Goal: Task Accomplishment & Management: Complete application form

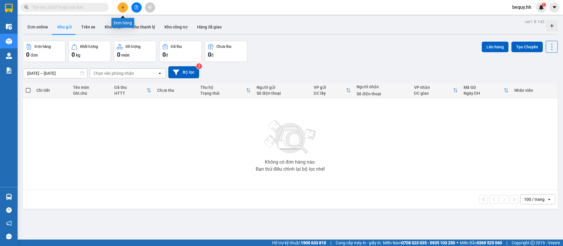
click at [122, 9] on icon "plus" at bounding box center [123, 7] width 4 height 4
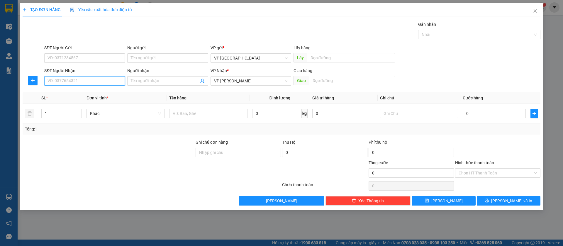
click at [107, 79] on input "SĐT Người Nhận" at bounding box center [84, 80] width 81 height 9
type input "0947115155"
click at [104, 91] on div "0947115155" at bounding box center [85, 92] width 74 height 6
type input "còi loc ninh"
type input "150.000"
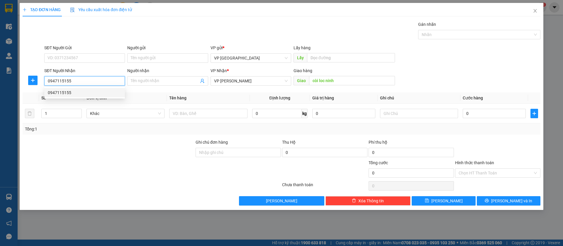
type input "150.000"
type input "0947115155"
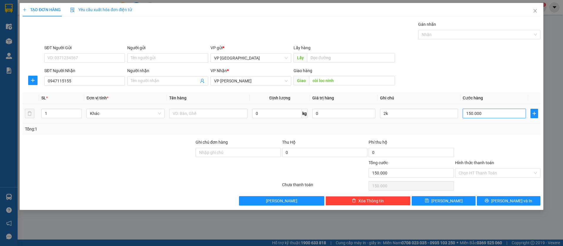
click at [483, 112] on input "150.000" at bounding box center [494, 113] width 63 height 9
type input "3"
type input "30"
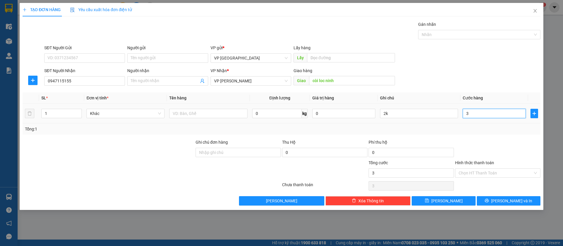
type input "30"
type input "300"
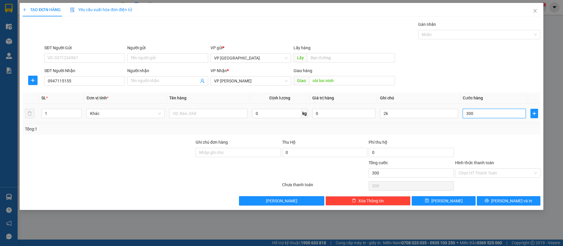
type input "3.000"
type input "30.000"
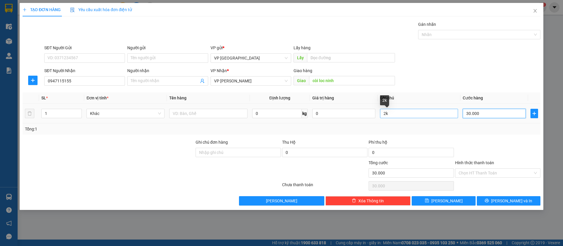
type input "30.000"
click at [428, 116] on input "2k" at bounding box center [419, 113] width 78 height 9
type input "2"
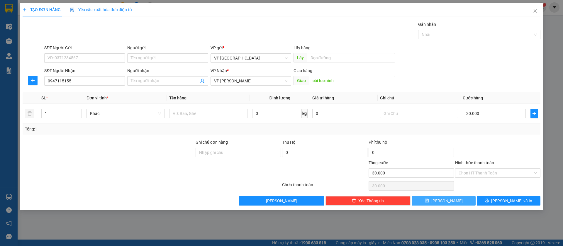
click at [448, 202] on span "[PERSON_NAME]" at bounding box center [447, 201] width 31 height 6
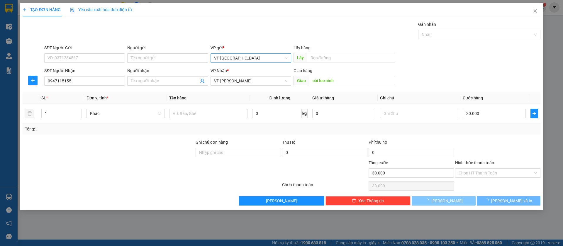
type input "0"
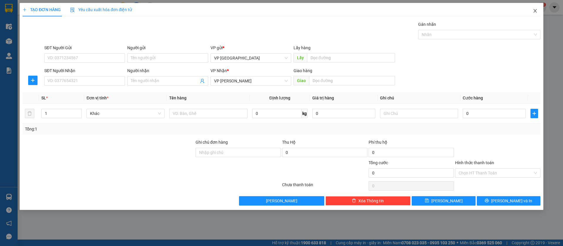
click at [536, 10] on icon "close" at bounding box center [535, 11] width 5 height 5
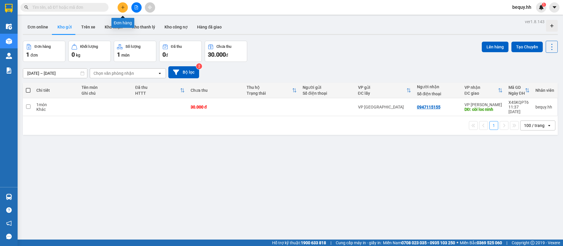
click at [124, 6] on icon "plus" at bounding box center [123, 7] width 4 height 4
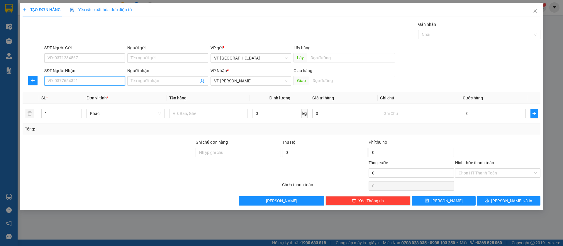
click at [114, 85] on input "SĐT Người Nhận" at bounding box center [84, 80] width 81 height 9
click at [71, 80] on input "SĐT Người Nhận" at bounding box center [84, 80] width 81 height 9
type input "9"
click at [81, 90] on div "0979275226 - [PERSON_NAME]" at bounding box center [85, 92] width 74 height 6
type input "0979275226"
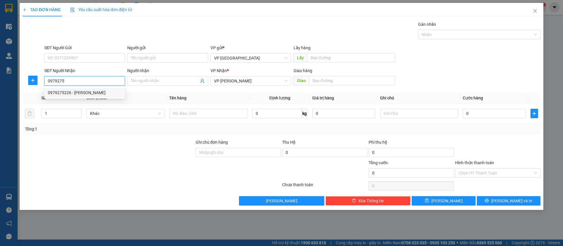
type input "[PERSON_NAME]"
type input "loc ninh"
type input "150.000"
type input "0979275226"
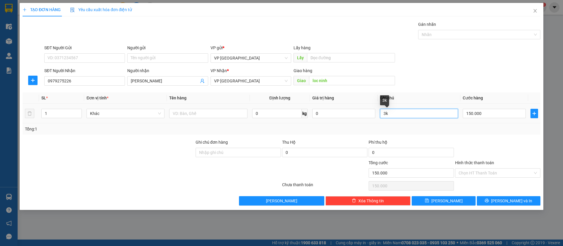
click at [444, 113] on input "3k" at bounding box center [419, 113] width 78 height 9
type input "3"
type input "2k"
click at [472, 116] on input "150.000" at bounding box center [494, 113] width 63 height 9
type input "7"
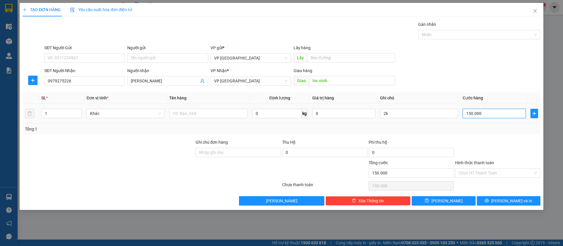
type input "7"
type input "70"
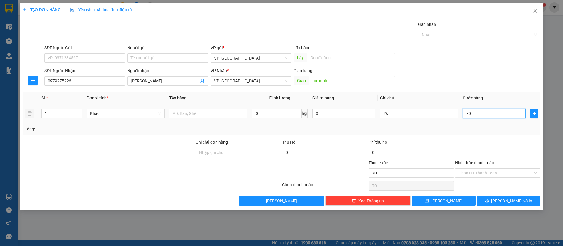
type input "700"
type input "7.000"
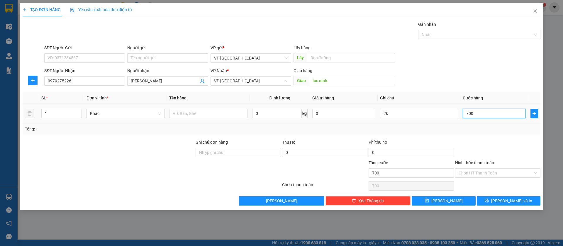
type input "7.000"
type input "70.000"
click at [464, 197] on button "[PERSON_NAME]" at bounding box center [444, 200] width 64 height 9
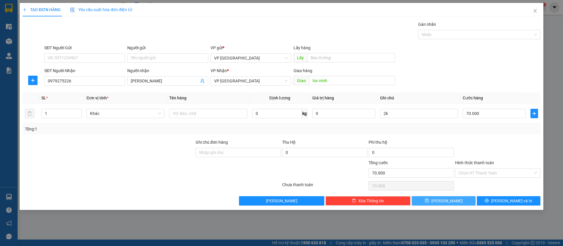
type input "0"
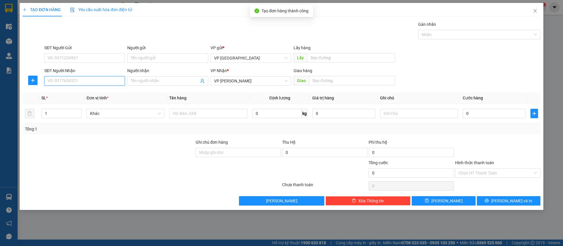
click at [118, 80] on input "SĐT Người Nhận" at bounding box center [84, 80] width 81 height 9
type input "0974845411"
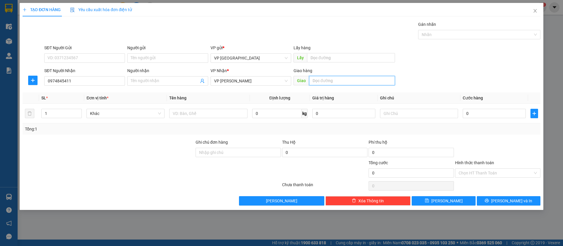
click at [334, 81] on input "text" at bounding box center [352, 80] width 86 height 9
type input "binh long"
click at [485, 108] on div "0" at bounding box center [494, 114] width 63 height 12
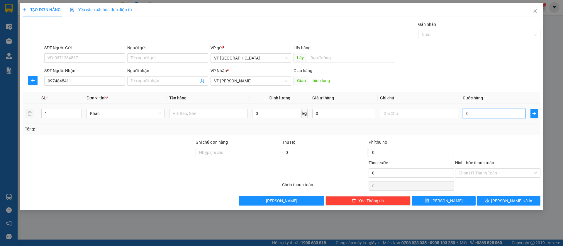
click at [484, 113] on input "0" at bounding box center [494, 113] width 63 height 9
type input "3"
type input "30"
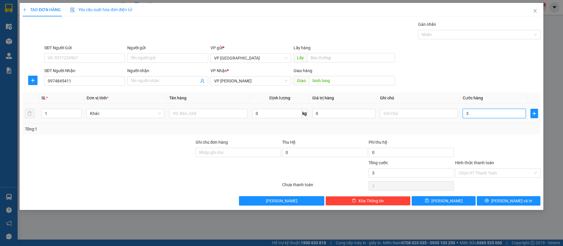
type input "30"
type input "300"
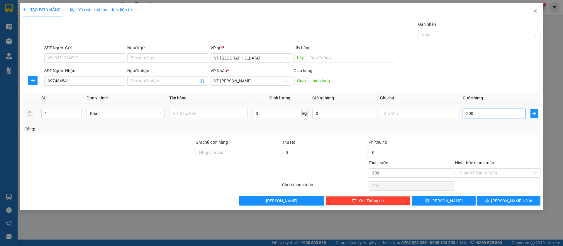
type input "3.000"
type input "30.000"
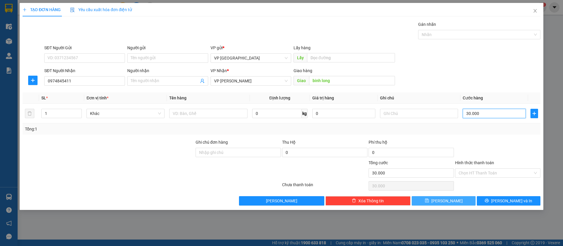
type input "30.000"
click at [457, 200] on button "[PERSON_NAME]" at bounding box center [444, 200] width 64 height 9
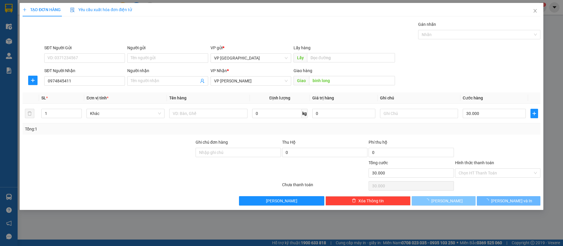
type input "0"
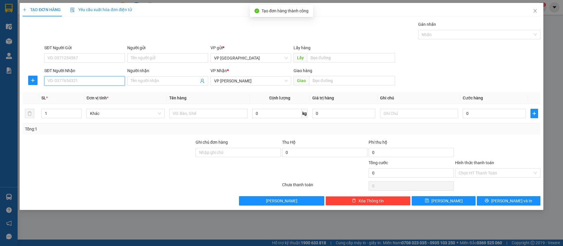
click at [90, 78] on input "SĐT Người Nhận" at bounding box center [84, 80] width 81 height 9
type input "0986417032"
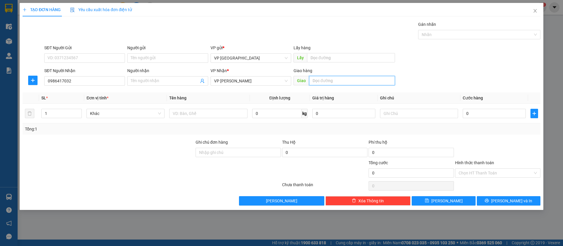
click at [325, 78] on input "text" at bounding box center [352, 80] width 86 height 9
type input "binh long"
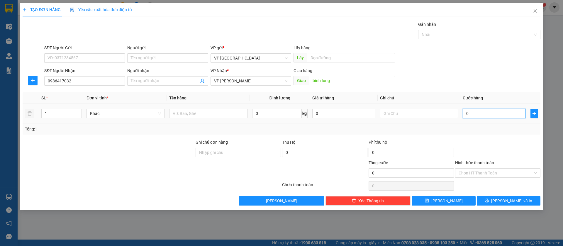
click at [481, 114] on input "0" at bounding box center [494, 113] width 63 height 9
type input "3"
type input "30"
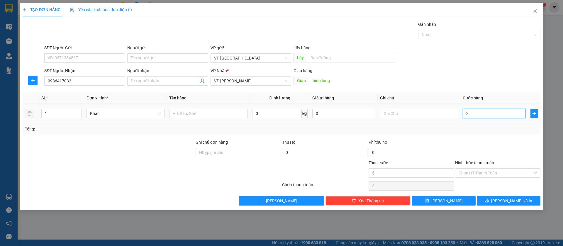
type input "30"
type input "300"
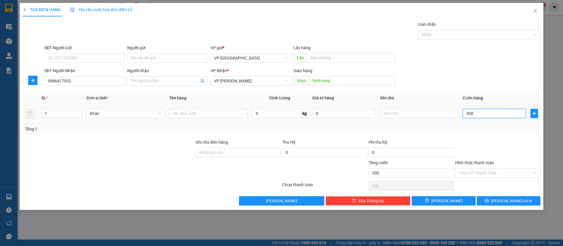
type input "3.000"
type input "30.000"
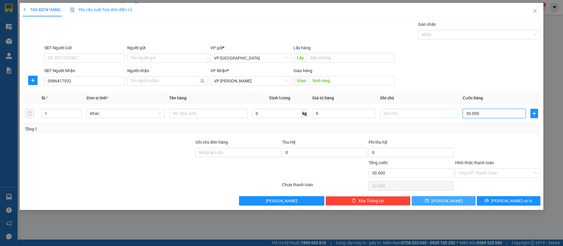
type input "30.000"
drag, startPoint x: 465, startPoint y: 202, endPoint x: 170, endPoint y: 116, distance: 307.9
click at [465, 201] on button "[PERSON_NAME]" at bounding box center [444, 200] width 64 height 9
type input "0"
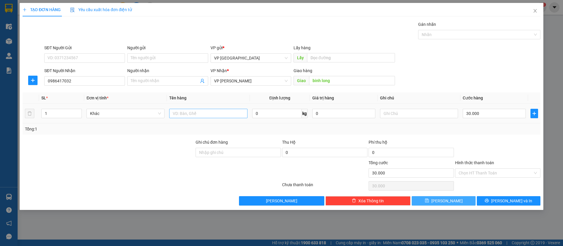
type input "0"
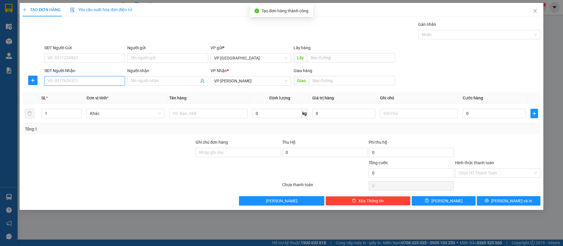
click at [70, 79] on input "SĐT Người Nhận" at bounding box center [84, 80] width 81 height 9
type input "0373308347"
click at [75, 90] on div "0373308347" at bounding box center [85, 92] width 74 height 6
type input "3 con cò"
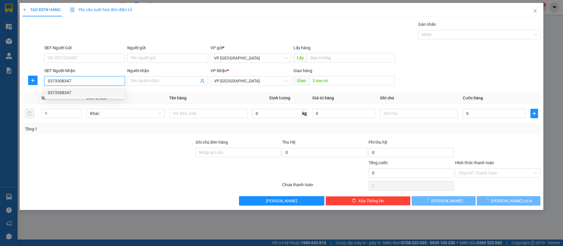
type input "50.000"
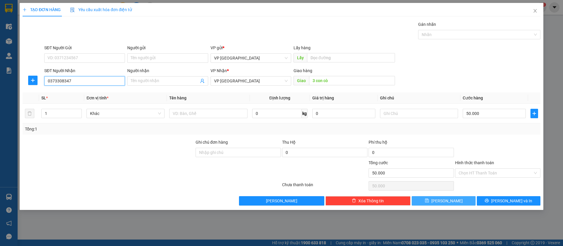
type input "0373308347"
click at [459, 200] on button "[PERSON_NAME]" at bounding box center [444, 200] width 64 height 9
type input "0"
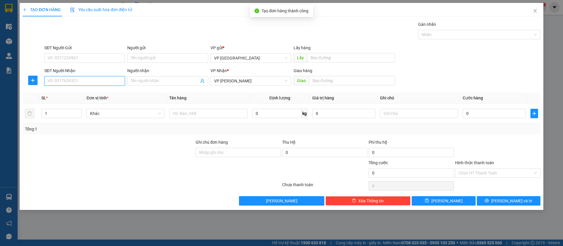
click at [115, 79] on input "SĐT Người Nhận" at bounding box center [84, 80] width 81 height 9
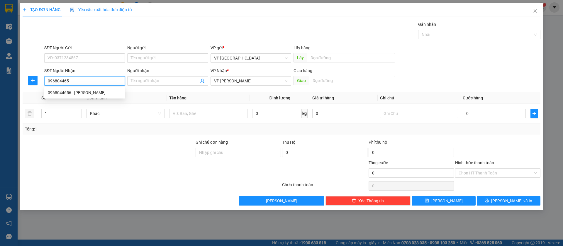
type input "0968044656"
click at [101, 92] on div "0968044656 - [PERSON_NAME]" at bounding box center [85, 92] width 74 height 6
type input "[PERSON_NAME]"
type input "Bình Long"
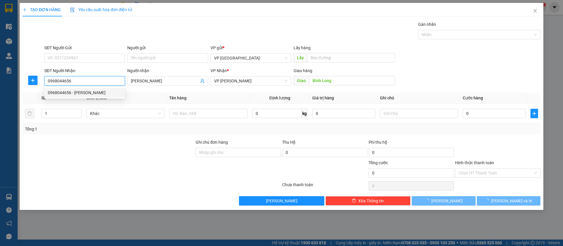
type input "30.000"
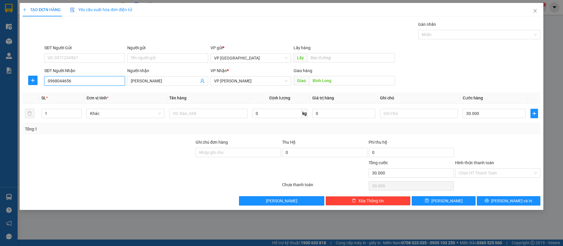
type input "0968044656"
click at [455, 201] on button "[PERSON_NAME]" at bounding box center [444, 200] width 64 height 9
type input "0"
click at [119, 80] on input "SĐT Người Nhận" at bounding box center [84, 80] width 81 height 9
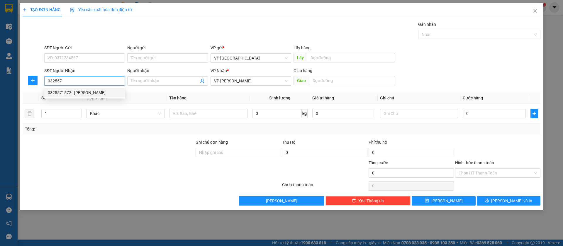
click at [107, 90] on div "0325571572 - [PERSON_NAME]" at bounding box center [85, 92] width 74 height 6
type input "0325571572"
type input "[PERSON_NAME]"
type input "lộc ninh"
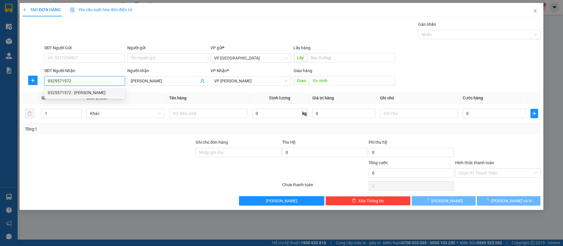
type input "30.000"
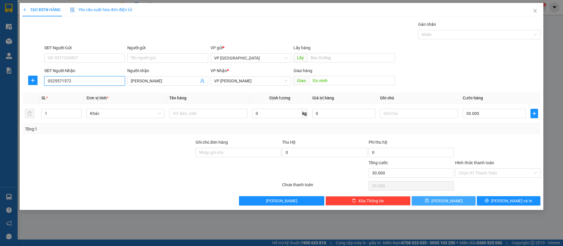
type input "0325571572"
click at [443, 202] on button "[PERSON_NAME]" at bounding box center [444, 200] width 64 height 9
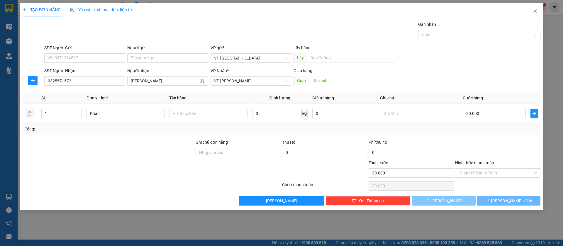
type input "0"
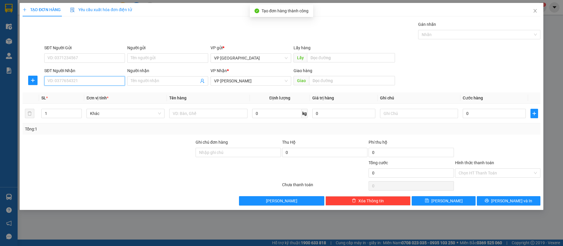
click at [105, 82] on input "SĐT Người Nhận" at bounding box center [84, 80] width 81 height 9
type input "0969770888"
click at [106, 94] on div "0969770888" at bounding box center [85, 92] width 74 height 6
type input "huu phat ben cat"
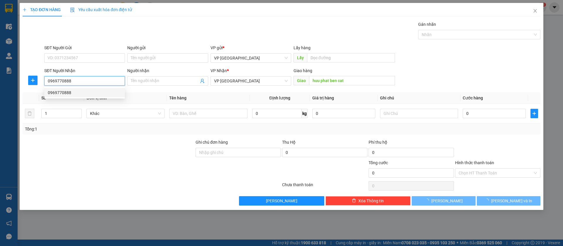
type input "50.000"
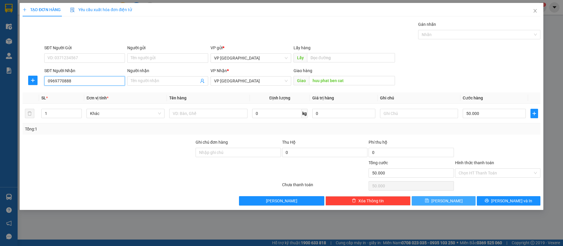
type input "0969770888"
click at [466, 200] on button "[PERSON_NAME]" at bounding box center [444, 200] width 64 height 9
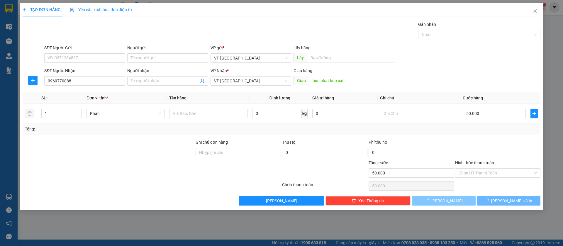
type input "0"
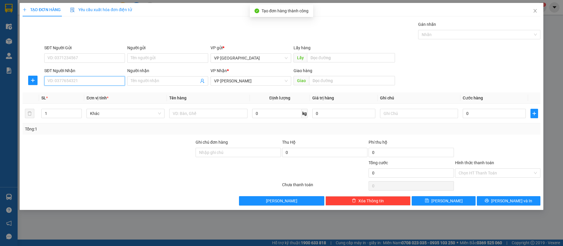
click at [115, 80] on input "SĐT Người Nhận" at bounding box center [84, 80] width 81 height 9
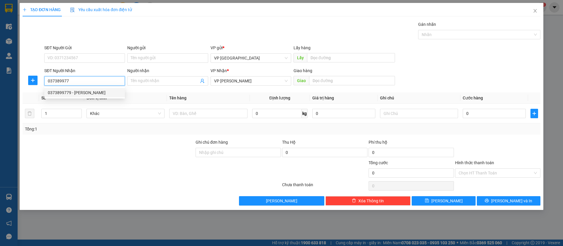
click at [114, 90] on div "0373899779 - [PERSON_NAME]" at bounding box center [85, 92] width 74 height 6
type input "0373899779"
type input "[PERSON_NAME]"
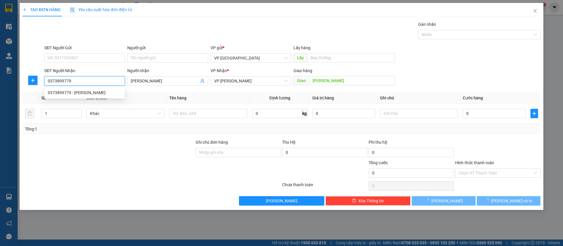
type input "30.000"
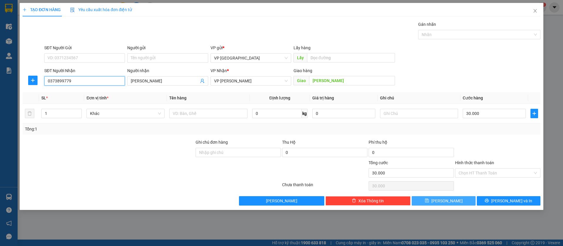
type input "0373899779"
click at [451, 202] on button "[PERSON_NAME]" at bounding box center [444, 200] width 64 height 9
type input "0"
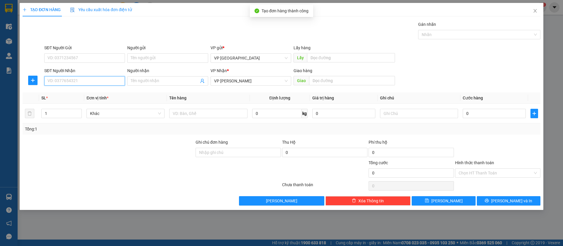
click at [89, 81] on input "SĐT Người Nhận" at bounding box center [84, 80] width 81 height 9
type input "0973841327"
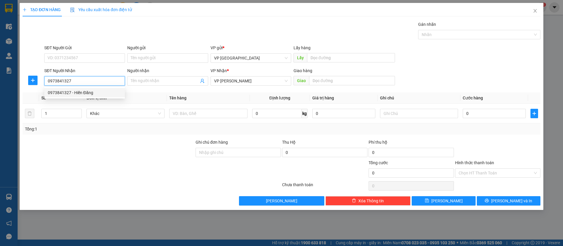
click at [87, 89] on div "0973841327 - Hiền Đăng" at bounding box center [85, 92] width 74 height 6
type input "[PERSON_NAME]"
type input "30.000"
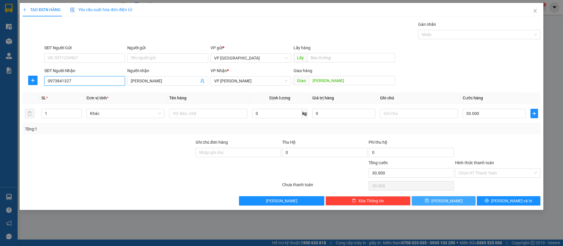
type input "0973841327"
click at [447, 202] on span "[PERSON_NAME]" at bounding box center [447, 201] width 31 height 6
type input "0"
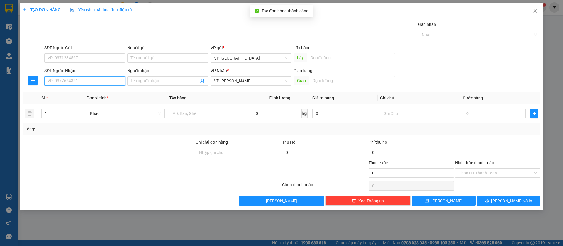
drag, startPoint x: 116, startPoint y: 77, endPoint x: 114, endPoint y: 79, distance: 3.1
click at [115, 78] on input "SĐT Người Nhận" at bounding box center [84, 80] width 81 height 9
click at [118, 80] on input "038821" at bounding box center [84, 80] width 81 height 9
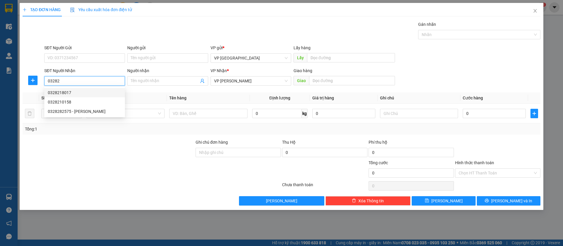
click at [79, 93] on div "0328218017" at bounding box center [85, 92] width 74 height 6
type input "0328218017"
type input "loc thai"
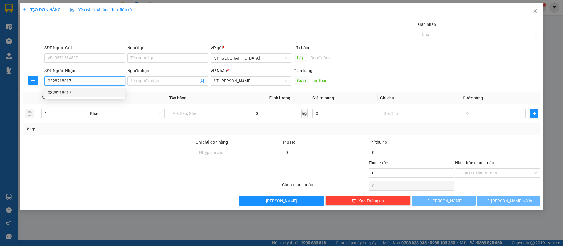
type input "50.000"
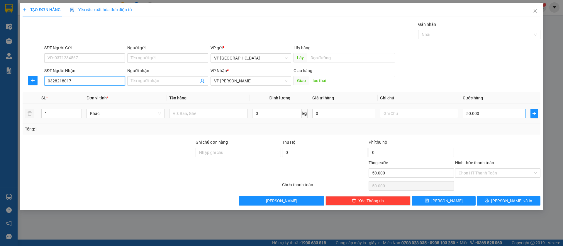
type input "0328218017"
click at [514, 112] on input "50.000" at bounding box center [494, 113] width 63 height 9
type input "4"
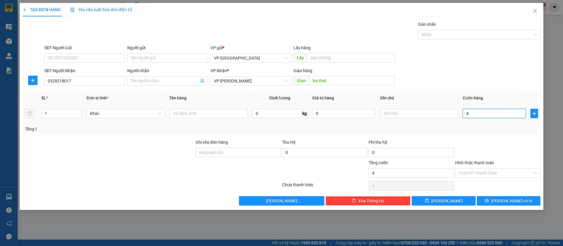
type input "40"
type input "400"
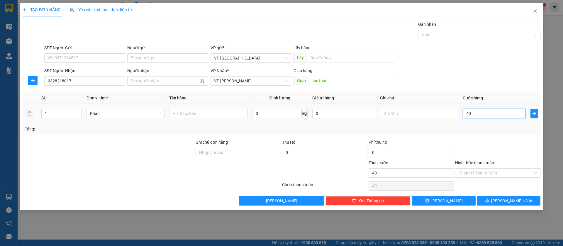
type input "400"
type input "4.000"
type input "40.000"
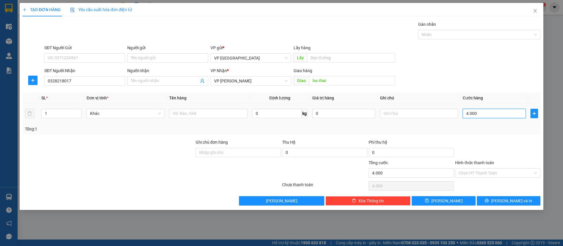
type input "40.000"
click at [460, 202] on button "[PERSON_NAME]" at bounding box center [444, 200] width 64 height 9
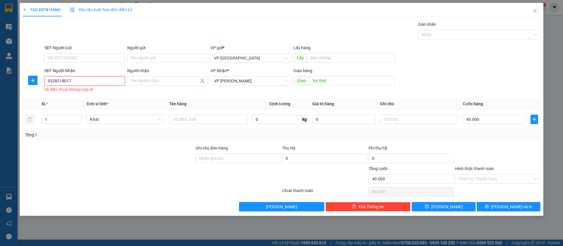
click at [68, 81] on input "0328218017" at bounding box center [84, 80] width 81 height 9
click at [74, 78] on input "0328218017" at bounding box center [84, 80] width 81 height 9
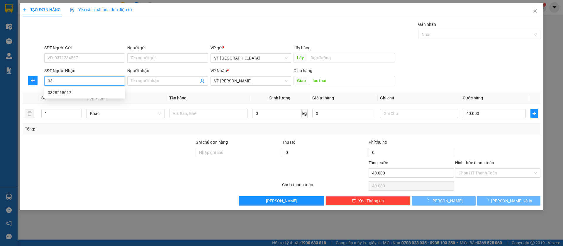
type input "0"
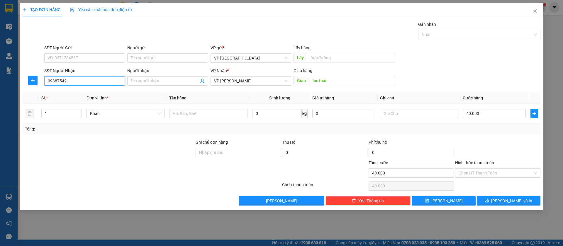
click at [74, 79] on input "09387542" at bounding box center [84, 80] width 81 height 9
click at [113, 80] on input "0938754279" at bounding box center [84, 80] width 81 height 9
type input "0"
click at [109, 78] on input "SĐT Người Nhận" at bounding box center [84, 80] width 81 height 9
type input "0344253418"
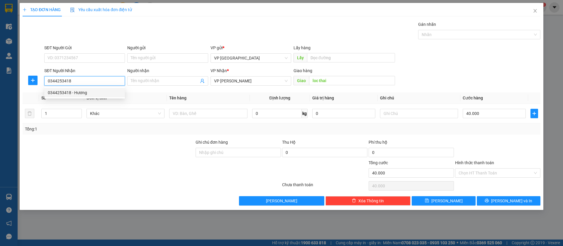
click at [105, 94] on div "0344253418 - Hương" at bounding box center [85, 92] width 74 height 6
type input "Hương"
type input "[PERSON_NAME]"
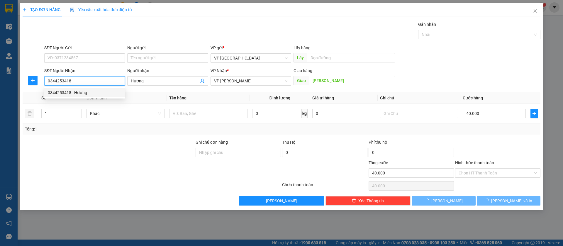
type input "50.000"
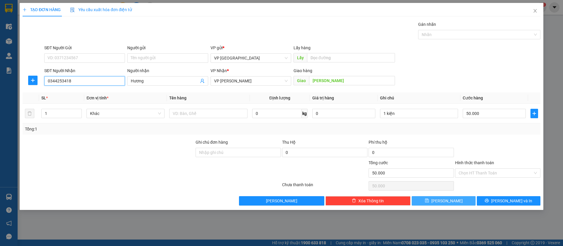
type input "0344253418"
click at [463, 199] on button "[PERSON_NAME]" at bounding box center [444, 200] width 64 height 9
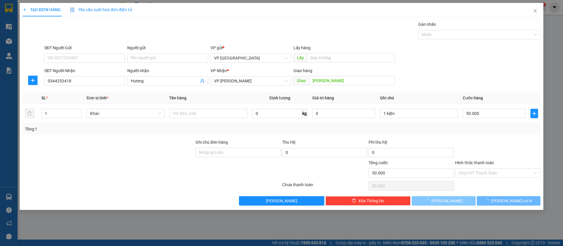
type input "0"
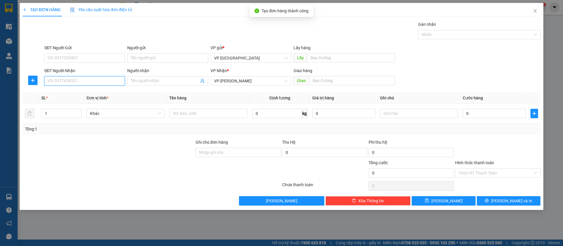
click at [116, 80] on input "SĐT Người Nhận" at bounding box center [84, 80] width 81 height 9
click at [95, 82] on input "097453534" at bounding box center [84, 80] width 81 height 9
type input "0"
click at [91, 82] on input "SĐT Người Nhận" at bounding box center [84, 80] width 81 height 9
click at [91, 91] on div "0974535356" at bounding box center [85, 92] width 74 height 6
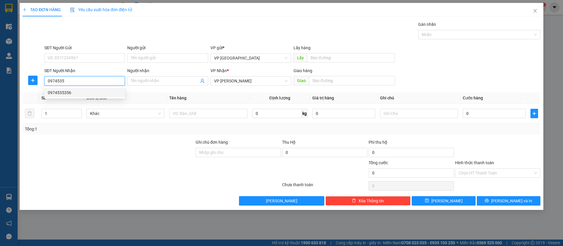
type input "0974535356"
type input "hung phat loc ninh"
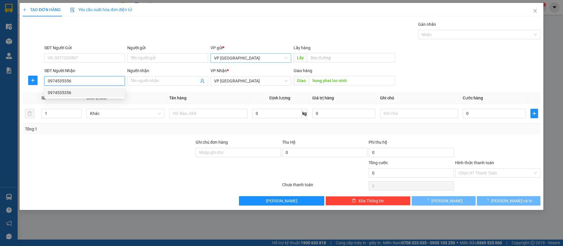
type input "60.000"
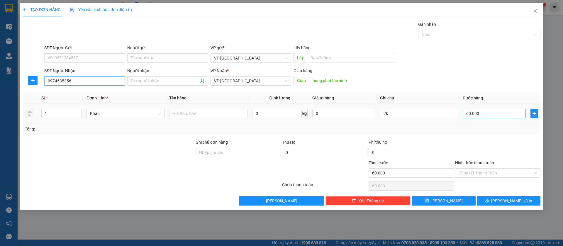
type input "0974535356"
click at [467, 114] on input "60.000" at bounding box center [494, 113] width 63 height 9
click at [430, 112] on input "2k" at bounding box center [419, 113] width 78 height 9
click at [429, 199] on icon "save" at bounding box center [427, 201] width 4 height 4
click at [58, 81] on input "SĐT Người Nhận" at bounding box center [84, 80] width 81 height 9
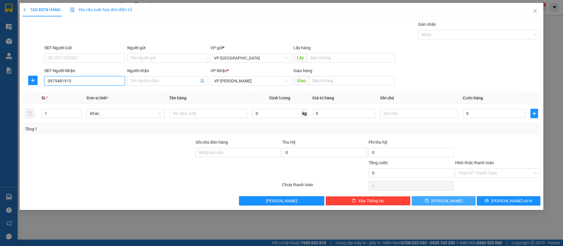
click at [77, 80] on input "0975481915" at bounding box center [84, 80] width 81 height 9
click at [320, 77] on input "text" at bounding box center [352, 80] width 86 height 9
click at [321, 80] on input "text" at bounding box center [352, 80] width 86 height 9
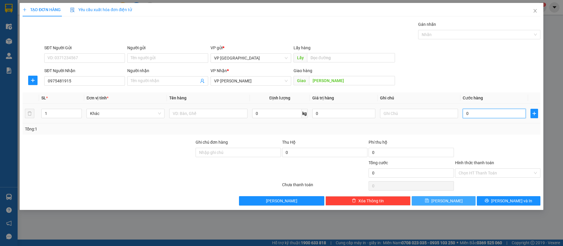
click at [480, 113] on input "0" at bounding box center [494, 113] width 63 height 9
click at [459, 201] on button "[PERSON_NAME]" at bounding box center [444, 200] width 64 height 9
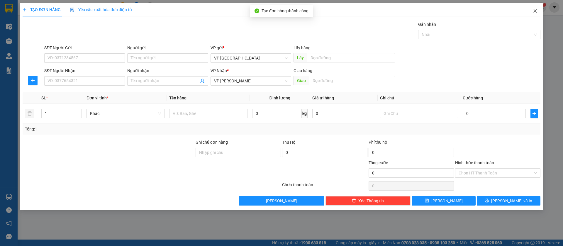
click at [536, 10] on icon "close" at bounding box center [535, 11] width 3 height 4
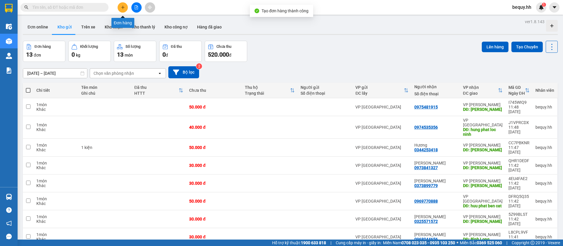
click at [125, 3] on button at bounding box center [123, 7] width 10 height 10
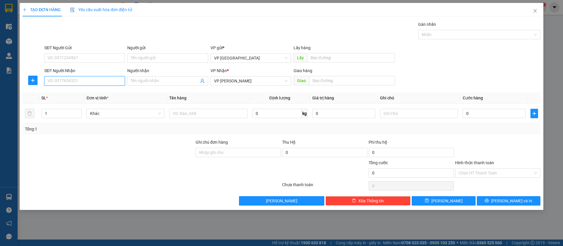
click at [74, 83] on input "SĐT Người Nhận" at bounding box center [84, 80] width 81 height 9
click at [82, 92] on div "0328218017" at bounding box center [85, 92] width 74 height 6
click at [461, 201] on button "[PERSON_NAME]" at bounding box center [444, 200] width 64 height 9
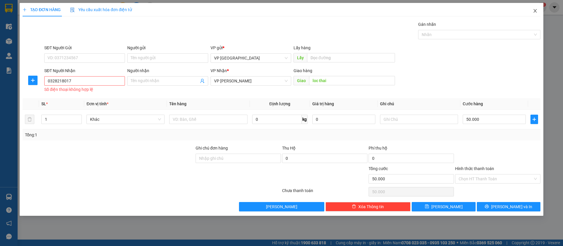
click at [537, 10] on icon "close" at bounding box center [535, 11] width 5 height 5
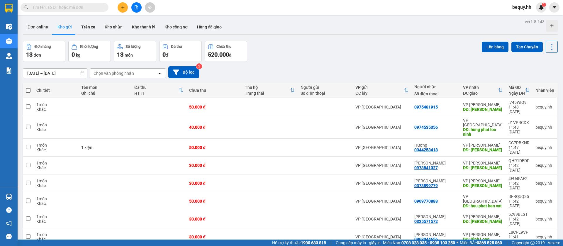
click at [29, 88] on span at bounding box center [28, 90] width 5 height 5
click at [28, 87] on input "checkbox" at bounding box center [28, 87] width 0 height 0
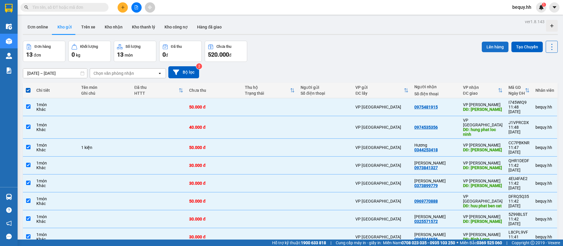
click at [487, 46] on button "Lên hàng" at bounding box center [495, 47] width 27 height 11
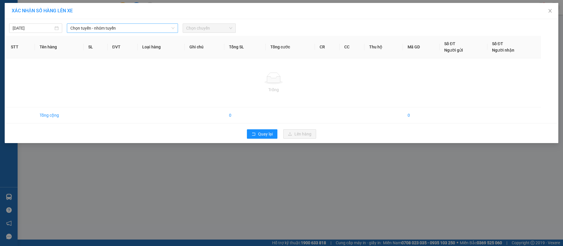
click at [156, 27] on span "Chọn tuyến - nhóm tuyến" at bounding box center [122, 28] width 104 height 9
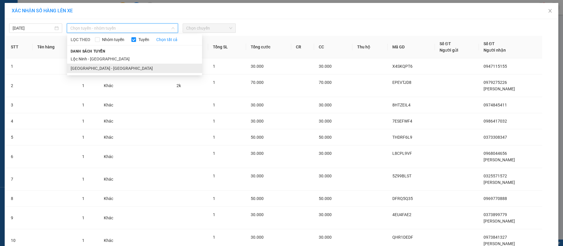
click at [101, 67] on li "[GEOGRAPHIC_DATA] - [GEOGRAPHIC_DATA]" at bounding box center [134, 68] width 135 height 9
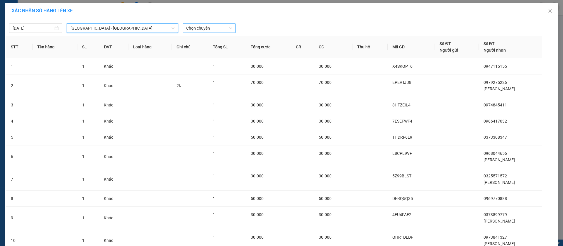
click at [205, 27] on span "Chọn chuyến" at bounding box center [209, 28] width 46 height 9
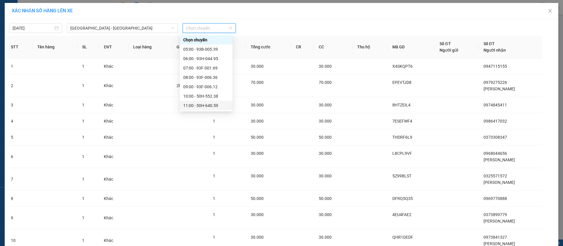
click at [209, 103] on div "11:00 - 50H-640.59" at bounding box center [206, 105] width 46 height 6
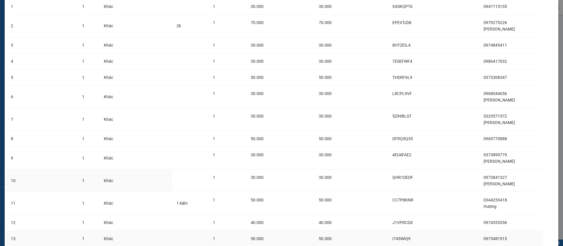
scroll to position [107, 0]
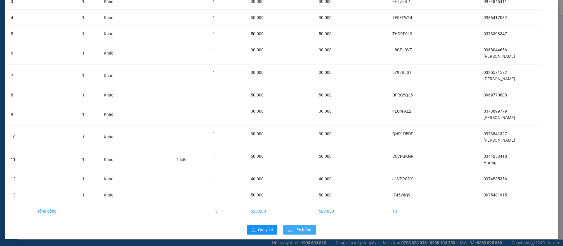
click at [299, 230] on span "Lên hàng" at bounding box center [303, 230] width 17 height 6
